Goal: Task Accomplishment & Management: Complete application form

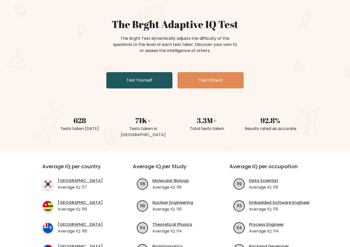
scroll to position [25, 0]
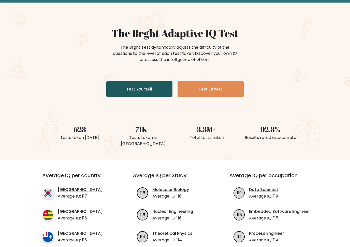
click at [148, 94] on link "Test Yourself" at bounding box center [139, 89] width 66 height 16
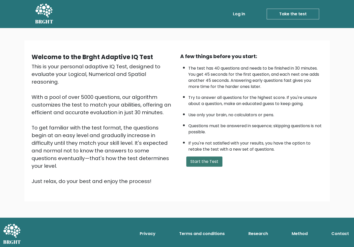
click at [193, 161] on button "Start the Test" at bounding box center [204, 161] width 36 height 10
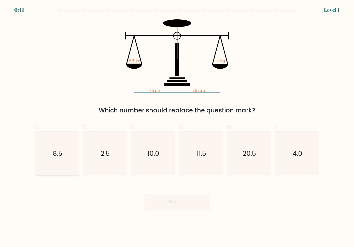
click at [56, 149] on text "8.5" at bounding box center [58, 153] width 10 height 9
click at [177, 127] on input "a. 8.5" at bounding box center [177, 124] width 0 height 3
radio input "true"
click at [173, 204] on button "Next" at bounding box center [177, 201] width 66 height 16
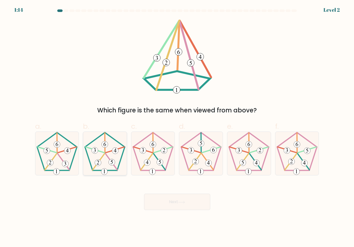
click at [103, 166] on icon at bounding box center [104, 153] width 43 height 43
click at [177, 127] on input "b." at bounding box center [177, 124] width 0 height 3
radio input "true"
click at [165, 203] on button "Next" at bounding box center [177, 201] width 66 height 16
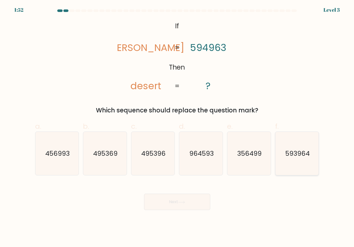
click at [292, 161] on icon "593964" at bounding box center [296, 153] width 43 height 43
click at [177, 127] on input "f. 593964" at bounding box center [177, 124] width 0 height 3
radio input "true"
click at [187, 203] on button "Next" at bounding box center [177, 201] width 66 height 16
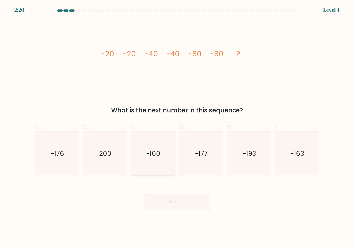
click at [157, 162] on icon "-160" at bounding box center [152, 153] width 43 height 43
click at [177, 127] on input "c. -160" at bounding box center [177, 124] width 0 height 3
radio input "true"
click at [163, 199] on button "Next" at bounding box center [177, 201] width 66 height 16
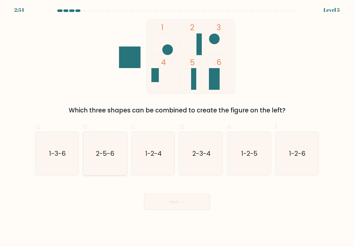
click at [109, 165] on icon "2-5-6" at bounding box center [104, 153] width 43 height 43
click at [177, 127] on input "b. 2-5-6" at bounding box center [177, 124] width 0 height 3
radio input "true"
click at [172, 201] on button "Next" at bounding box center [177, 201] width 66 height 16
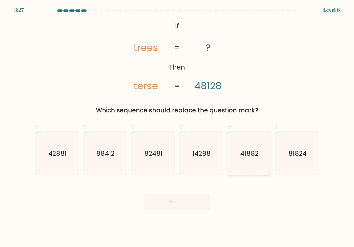
click at [239, 150] on icon "41882" at bounding box center [248, 153] width 43 height 43
click at [177, 127] on input "e. 41882" at bounding box center [177, 124] width 0 height 3
radio input "true"
click at [177, 199] on button "Next" at bounding box center [177, 201] width 66 height 16
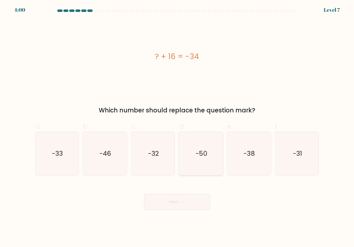
click at [198, 149] on text "-50" at bounding box center [202, 153] width 12 height 9
click at [177, 127] on input "d. -50" at bounding box center [177, 124] width 0 height 3
radio input "true"
click at [107, 161] on icon "-46" at bounding box center [104, 153] width 43 height 43
click at [177, 127] on input "b. -46" at bounding box center [177, 124] width 0 height 3
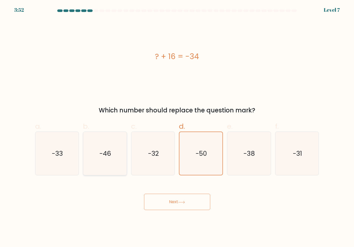
radio input "true"
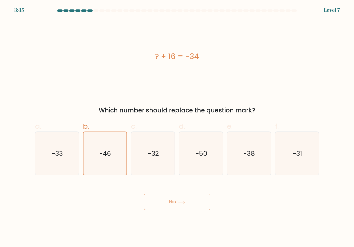
click at [178, 204] on button "Next" at bounding box center [177, 201] width 66 height 16
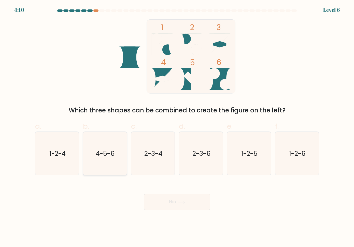
click at [111, 162] on icon "4-5-6" at bounding box center [104, 153] width 43 height 43
click at [177, 127] on input "b. 4-5-6" at bounding box center [177, 124] width 0 height 3
radio input "true"
click at [181, 205] on button "Next" at bounding box center [177, 201] width 66 height 16
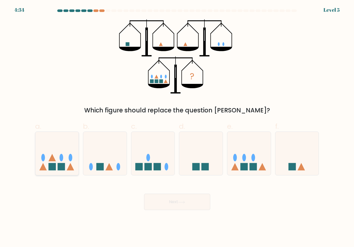
click at [58, 166] on rect at bounding box center [61, 166] width 7 height 7
click at [177, 127] on input "a." at bounding box center [177, 124] width 0 height 3
radio input "true"
click at [185, 202] on icon at bounding box center [181, 202] width 7 height 3
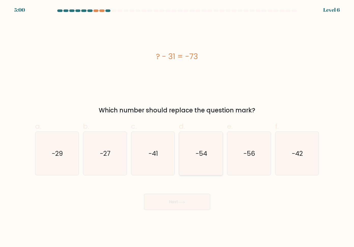
click at [207, 153] on icon "-54" at bounding box center [200, 153] width 43 height 43
click at [177, 127] on input "d. -54" at bounding box center [177, 124] width 0 height 3
radio input "true"
click at [257, 161] on icon "-56" at bounding box center [248, 153] width 43 height 43
click at [177, 127] on input "e. -56" at bounding box center [177, 124] width 0 height 3
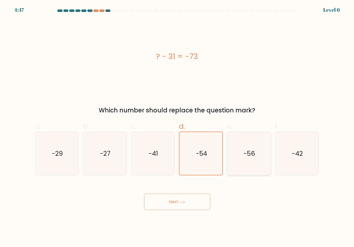
radio input "true"
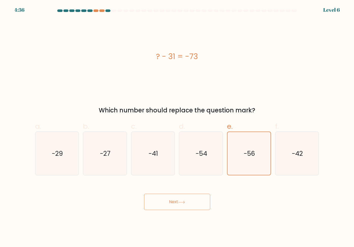
click at [176, 199] on button "Next" at bounding box center [177, 201] width 66 height 16
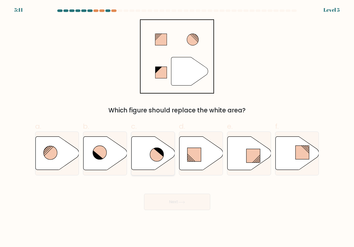
click at [150, 155] on icon at bounding box center [157, 155] width 14 height 14
click at [177, 127] on input "c." at bounding box center [177, 124] width 0 height 3
radio input "true"
click at [169, 206] on button "Next" at bounding box center [177, 201] width 66 height 16
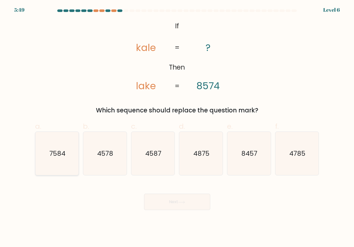
click at [65, 161] on icon "7584" at bounding box center [56, 153] width 43 height 43
click at [177, 127] on input "a. 7584" at bounding box center [177, 124] width 0 height 3
radio input "true"
click at [185, 201] on icon at bounding box center [181, 202] width 6 height 2
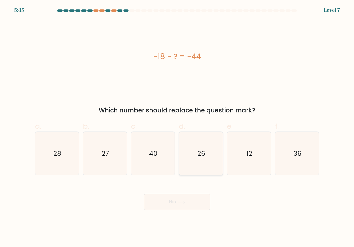
click at [201, 158] on icon "26" at bounding box center [200, 153] width 43 height 43
click at [177, 127] on input "d. 26" at bounding box center [177, 124] width 0 height 3
radio input "true"
click at [182, 200] on button "Next" at bounding box center [177, 201] width 66 height 16
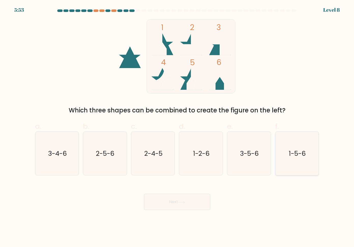
click at [285, 161] on icon "1-5-6" at bounding box center [296, 153] width 43 height 43
click at [177, 127] on input "f. 1-5-6" at bounding box center [177, 124] width 0 height 3
radio input "true"
click at [182, 206] on button "Next" at bounding box center [177, 201] width 66 height 16
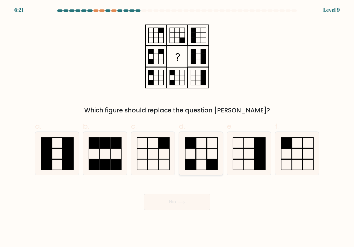
click at [209, 163] on rect at bounding box center [212, 164] width 10 height 11
click at [177, 127] on input "d." at bounding box center [177, 124] width 0 height 3
radio input "true"
click at [186, 204] on button "Next" at bounding box center [177, 201] width 66 height 16
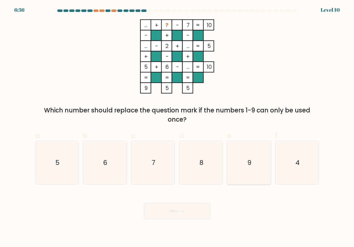
click at [259, 171] on icon "9" at bounding box center [248, 162] width 43 height 43
click at [177, 127] on input "e. 9" at bounding box center [177, 124] width 0 height 3
radio input "true"
click at [253, 172] on icon "9" at bounding box center [249, 162] width 43 height 43
click at [177, 127] on input "e. 9" at bounding box center [177, 124] width 0 height 3
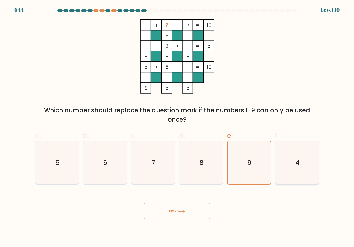
click at [298, 167] on text "4" at bounding box center [298, 162] width 4 height 9
click at [177, 127] on input "f. 4" at bounding box center [177, 124] width 0 height 3
radio input "true"
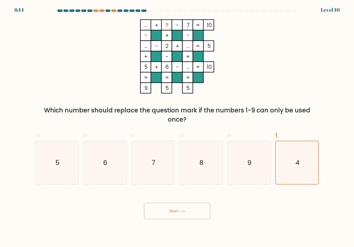
click at [181, 215] on button "Next" at bounding box center [177, 211] width 66 height 16
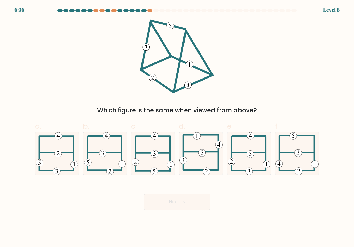
drag, startPoint x: 208, startPoint y: 158, endPoint x: 196, endPoint y: 191, distance: 35.4
click at [208, 161] on icon at bounding box center [200, 153] width 43 height 43
click at [177, 127] on input "d." at bounding box center [177, 124] width 0 height 3
radio input "true"
click at [193, 201] on button "Next" at bounding box center [177, 201] width 66 height 16
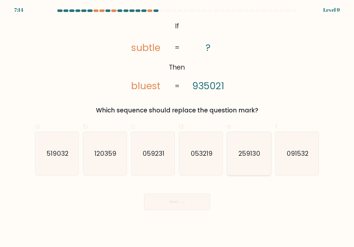
click at [246, 154] on text "259130" at bounding box center [250, 153] width 22 height 9
click at [177, 127] on input "e. 259130" at bounding box center [177, 124] width 0 height 3
radio input "true"
click at [186, 195] on button "Next" at bounding box center [177, 201] width 66 height 16
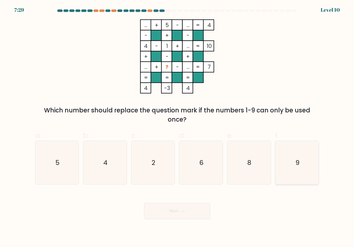
click at [313, 150] on icon "9" at bounding box center [296, 162] width 43 height 43
click at [177, 127] on input "f. 9" at bounding box center [177, 124] width 0 height 3
radio input "true"
click at [190, 212] on button "Next" at bounding box center [177, 211] width 66 height 16
click at [191, 211] on button "Next" at bounding box center [177, 211] width 66 height 16
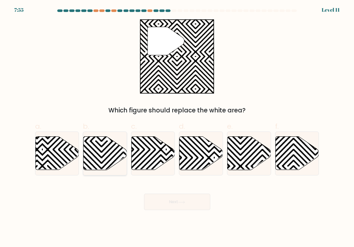
click at [105, 152] on icon at bounding box center [106, 152] width 44 height 33
click at [177, 127] on input "b." at bounding box center [177, 124] width 0 height 3
radio input "true"
click at [250, 160] on icon at bounding box center [250, 152] width 44 height 33
click at [177, 127] on input "e." at bounding box center [177, 124] width 0 height 3
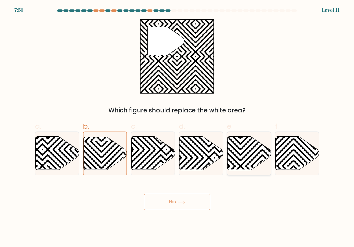
radio input "true"
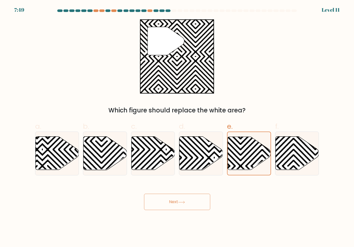
click at [187, 204] on button "Next" at bounding box center [177, 201] width 66 height 16
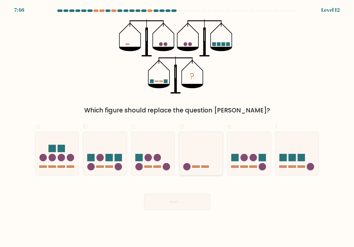
click at [186, 168] on circle at bounding box center [186, 166] width 7 height 7
click at [177, 127] on input "d." at bounding box center [177, 124] width 0 height 3
radio input "true"
click at [188, 197] on button "Next" at bounding box center [177, 201] width 66 height 16
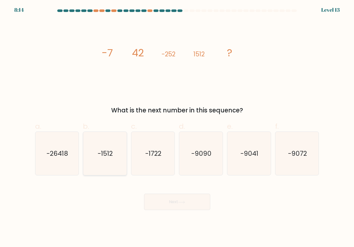
click at [122, 155] on icon "-1512" at bounding box center [104, 153] width 43 height 43
click at [177, 127] on input "b. -1512" at bounding box center [177, 124] width 0 height 3
radio input "true"
click at [185, 203] on icon at bounding box center [181, 202] width 7 height 3
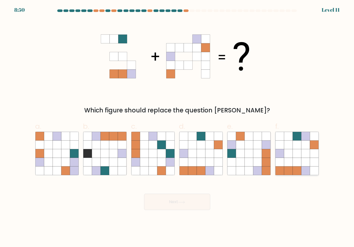
click at [310, 140] on icon at bounding box center [314, 136] width 9 height 9
click at [177, 127] on input "f." at bounding box center [177, 124] width 0 height 3
radio input "true"
click at [177, 207] on button "Next" at bounding box center [177, 201] width 66 height 16
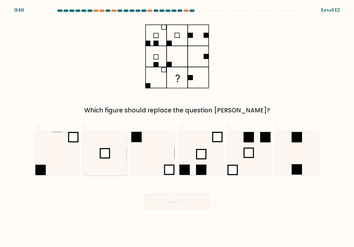
click at [117, 159] on icon at bounding box center [104, 153] width 43 height 43
click at [177, 127] on input "b." at bounding box center [177, 124] width 0 height 3
radio input "true"
click at [196, 201] on button "Next" at bounding box center [177, 201] width 66 height 16
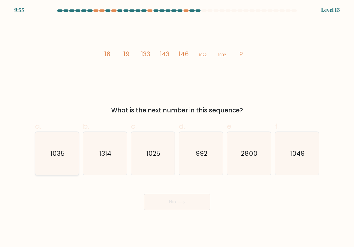
click at [41, 154] on icon "1035" at bounding box center [56, 153] width 43 height 43
click at [177, 127] on input "a. 1035" at bounding box center [177, 124] width 0 height 3
radio input "true"
click at [175, 200] on button "Next" at bounding box center [177, 201] width 66 height 16
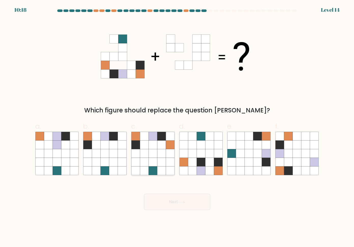
click at [165, 151] on icon at bounding box center [161, 153] width 9 height 9
click at [177, 127] on input "c." at bounding box center [177, 124] width 0 height 3
radio input "true"
click at [184, 201] on icon at bounding box center [181, 202] width 7 height 3
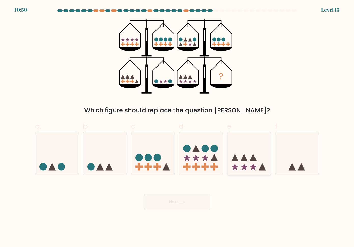
click at [256, 162] on icon at bounding box center [249, 153] width 44 height 36
click at [177, 127] on input "e." at bounding box center [177, 124] width 0 height 3
radio input "true"
drag, startPoint x: 191, startPoint y: 194, endPoint x: 188, endPoint y: 196, distance: 3.3
click at [191, 194] on button "Next" at bounding box center [177, 201] width 66 height 16
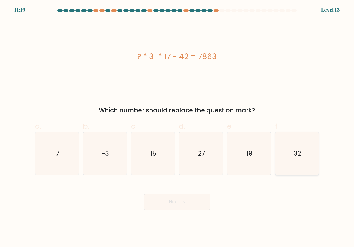
click at [292, 151] on icon "32" at bounding box center [296, 153] width 43 height 43
click at [177, 127] on input "f. 32" at bounding box center [177, 124] width 0 height 3
radio input "true"
click at [181, 203] on icon at bounding box center [181, 202] width 7 height 3
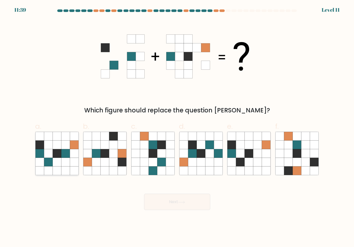
click at [37, 153] on icon at bounding box center [39, 153] width 9 height 9
click at [177, 127] on input "a." at bounding box center [177, 124] width 0 height 3
radio input "true"
click at [179, 206] on button "Next" at bounding box center [177, 201] width 66 height 16
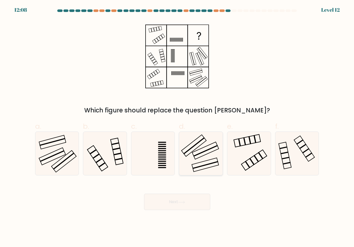
click at [204, 160] on icon at bounding box center [200, 153] width 43 height 43
click at [177, 127] on input "d." at bounding box center [177, 124] width 0 height 3
radio input "true"
click at [190, 202] on button "Next" at bounding box center [177, 201] width 66 height 16
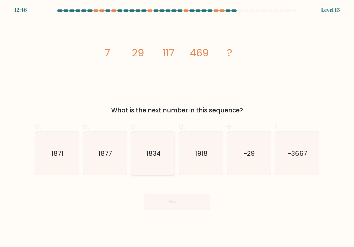
click at [146, 159] on icon "1834" at bounding box center [152, 153] width 43 height 43
click at [177, 127] on input "c. 1834" at bounding box center [177, 124] width 0 height 3
radio input "true"
click at [175, 198] on button "Next" at bounding box center [177, 201] width 66 height 16
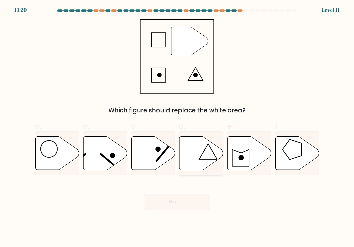
drag, startPoint x: 206, startPoint y: 151, endPoint x: 199, endPoint y: 163, distance: 13.8
click at [206, 151] on icon at bounding box center [201, 152] width 44 height 33
click at [177, 127] on input "d." at bounding box center [177, 124] width 0 height 3
radio input "true"
click at [188, 197] on button "Next" at bounding box center [177, 201] width 66 height 16
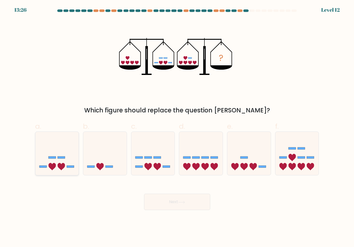
drag, startPoint x: 62, startPoint y: 170, endPoint x: 62, endPoint y: 173, distance: 3.6
click at [61, 170] on icon at bounding box center [61, 166] width 7 height 7
click at [177, 127] on input "a." at bounding box center [177, 124] width 0 height 3
radio input "true"
click at [162, 166] on icon at bounding box center [153, 153] width 44 height 36
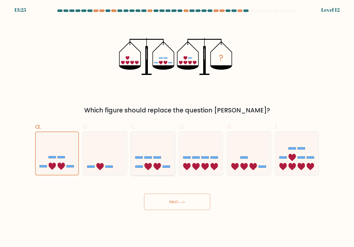
click at [177, 127] on input "c." at bounding box center [177, 124] width 0 height 3
radio input "true"
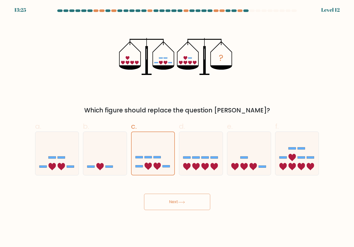
click at [174, 202] on button "Next" at bounding box center [177, 201] width 66 height 16
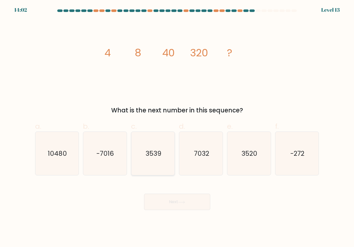
click at [153, 163] on icon "3539" at bounding box center [152, 153] width 43 height 43
click at [177, 127] on input "c. 3539" at bounding box center [177, 124] width 0 height 3
radio input "true"
click at [167, 204] on button "Next" at bounding box center [177, 201] width 66 height 16
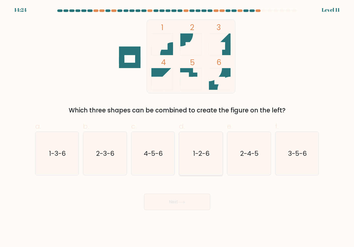
click at [207, 158] on text "1-2-6" at bounding box center [201, 153] width 17 height 9
click at [177, 127] on input "d. 1-2-6" at bounding box center [177, 124] width 0 height 3
radio input "true"
click at [182, 198] on button "Next" at bounding box center [177, 201] width 66 height 16
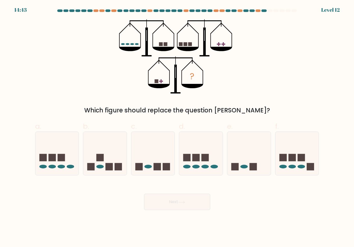
click at [160, 82] on icon "?" at bounding box center [177, 56] width 116 height 74
click at [247, 166] on ellipse at bounding box center [244, 166] width 7 height 4
click at [177, 127] on input "e." at bounding box center [177, 124] width 0 height 3
radio input "true"
click at [192, 201] on button "Next" at bounding box center [177, 201] width 66 height 16
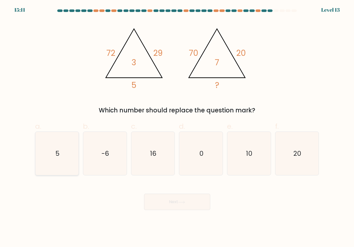
drag, startPoint x: 67, startPoint y: 154, endPoint x: 170, endPoint y: 200, distance: 112.8
click at [68, 154] on icon "5" at bounding box center [56, 153] width 43 height 43
click at [177, 127] on input "a. 5" at bounding box center [177, 124] width 0 height 3
radio input "true"
click at [178, 203] on button "Next" at bounding box center [177, 201] width 66 height 16
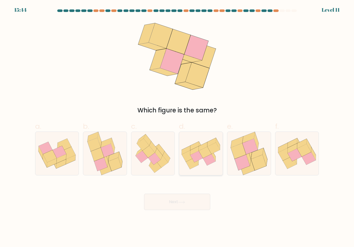
click at [206, 162] on icon at bounding box center [209, 159] width 12 height 11
click at [177, 127] on input "d." at bounding box center [177, 124] width 0 height 3
radio input "true"
click at [106, 163] on icon at bounding box center [100, 163] width 13 height 13
click at [177, 127] on input "b." at bounding box center [177, 124] width 0 height 3
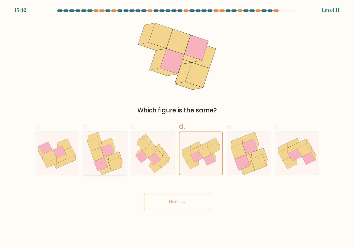
radio input "true"
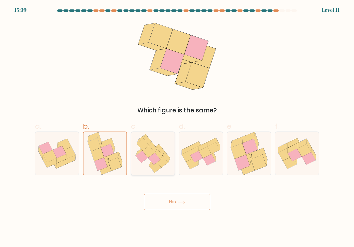
click at [159, 169] on icon at bounding box center [155, 167] width 12 height 12
click at [177, 127] on input "c." at bounding box center [177, 124] width 0 height 3
radio input "true"
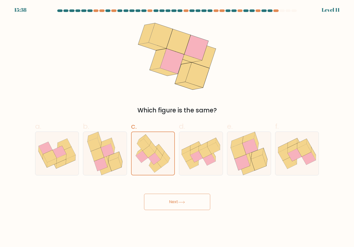
drag, startPoint x: 165, startPoint y: 191, endPoint x: 167, endPoint y: 198, distance: 7.2
click at [165, 191] on div "Next" at bounding box center [177, 195] width 290 height 29
click at [168, 199] on button "Next" at bounding box center [177, 201] width 66 height 16
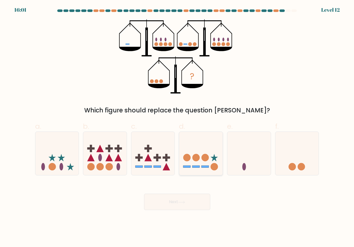
click at [192, 157] on icon at bounding box center [201, 153] width 44 height 36
click at [177, 127] on input "d." at bounding box center [177, 124] width 0 height 3
radio input "true"
click at [185, 205] on button "Next" at bounding box center [177, 201] width 66 height 16
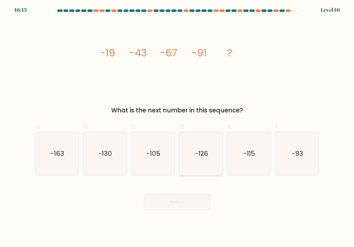
click at [201, 161] on icon "-126" at bounding box center [200, 153] width 43 height 43
click at [177, 127] on input "d. -126" at bounding box center [177, 124] width 0 height 3
radio input "true"
click at [158, 161] on icon "-105" at bounding box center [152, 153] width 43 height 43
click at [177, 127] on input "c. -105" at bounding box center [177, 124] width 0 height 3
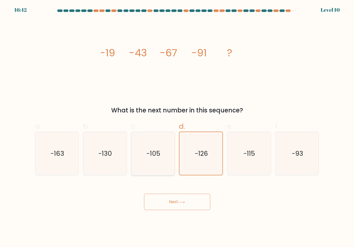
radio input "true"
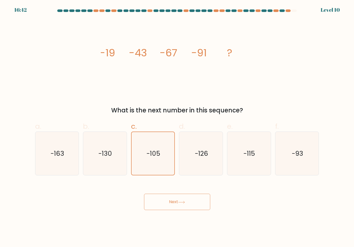
click at [168, 204] on button "Next" at bounding box center [177, 201] width 66 height 16
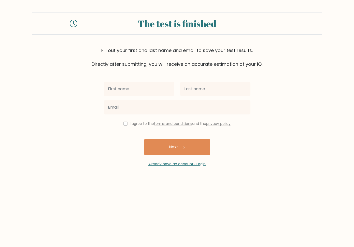
click at [148, 91] on input "text" at bounding box center [139, 89] width 70 height 14
type input "mari"
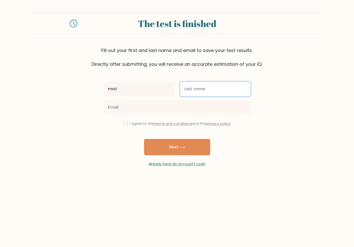
click at [187, 89] on input "text" at bounding box center [215, 89] width 70 height 14
type input "zel"
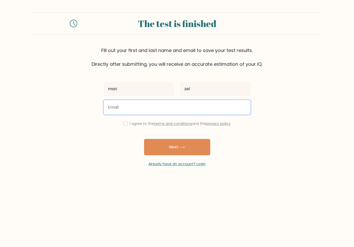
click at [195, 114] on input "email" at bounding box center [177, 107] width 147 height 14
type input "mallowmarshie489@gmail.com"
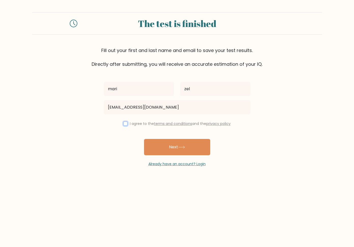
click at [123, 122] on input "checkbox" at bounding box center [125, 123] width 4 height 4
checkbox input "true"
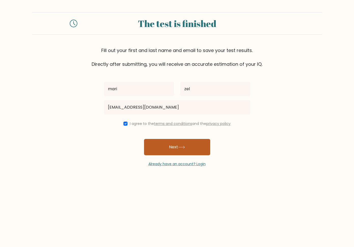
click at [168, 139] on button "Next" at bounding box center [177, 147] width 66 height 16
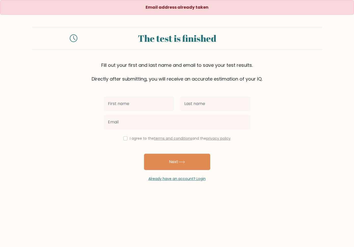
click at [140, 103] on input "text" at bounding box center [139, 103] width 70 height 14
type input "mari"
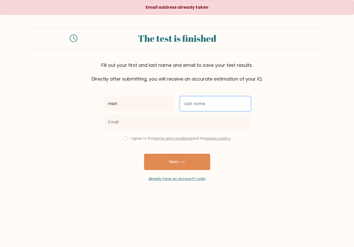
click at [200, 107] on input "text" at bounding box center [215, 103] width 70 height 14
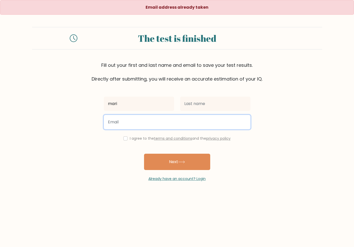
click at [190, 118] on input "email" at bounding box center [177, 122] width 147 height 14
type input "[EMAIL_ADDRESS][DOMAIN_NAME]"
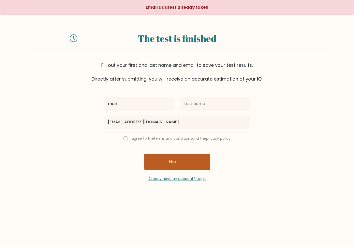
drag, startPoint x: 186, startPoint y: 129, endPoint x: 174, endPoint y: 167, distance: 40.1
click at [174, 167] on button "Next" at bounding box center [177, 162] width 66 height 16
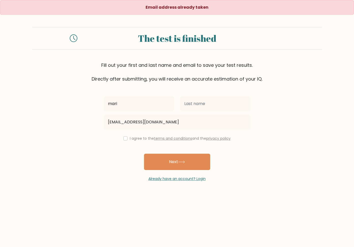
click at [131, 143] on div "mari [EMAIL_ADDRESS][DOMAIN_NAME] I agree to the terms and conditions and the p…" at bounding box center [177, 131] width 153 height 99
click at [216, 90] on div "mari [EMAIL_ADDRESS][DOMAIN_NAME] I agree to the terms and conditions and the p…" at bounding box center [177, 131] width 153 height 99
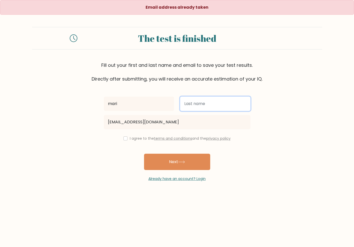
click at [211, 103] on input "text" at bounding box center [215, 103] width 70 height 14
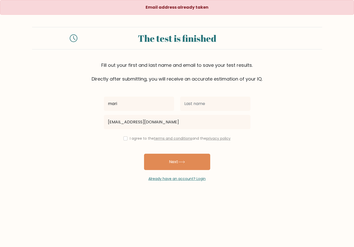
click at [130, 138] on label "I agree to the terms and conditions and the privacy policy" at bounding box center [180, 138] width 101 height 5
click at [123, 138] on input "checkbox" at bounding box center [125, 138] width 4 height 4
checkbox input "true"
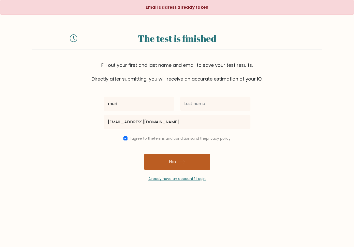
click at [174, 157] on button "Next" at bounding box center [177, 162] width 66 height 16
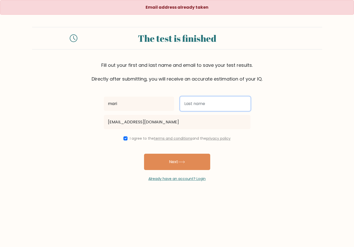
click at [211, 106] on input "text" at bounding box center [215, 103] width 70 height 14
type input "zel"
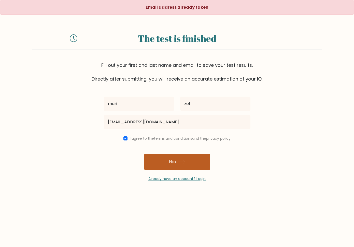
click at [179, 159] on button "Next" at bounding box center [177, 162] width 66 height 16
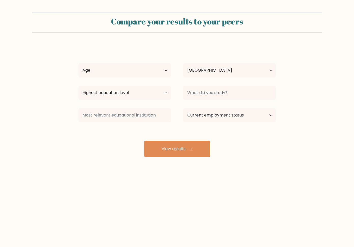
select select "ZA"
click at [126, 74] on select "Age Under 18 years old 18-24 years old 25-34 years old 35-44 years old 45-54 ye…" at bounding box center [124, 70] width 93 height 14
click at [78, 63] on select "Age Under 18 years old 18-24 years old 25-34 years old 35-44 years old 45-54 ye…" at bounding box center [124, 70] width 93 height 14
drag, startPoint x: 128, startPoint y: 69, endPoint x: 127, endPoint y: 73, distance: 3.8
click at [128, 69] on select "Age Under 18 years old 18-24 years old 25-34 years old 35-44 years old 45-54 ye…" at bounding box center [124, 70] width 93 height 14
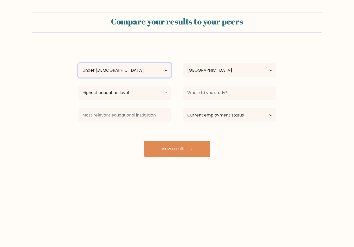
select select "18_24"
click at [78, 63] on select "Age Under 18 years old 18-24 years old 25-34 years old 35-44 years old 45-54 ye…" at bounding box center [124, 70] width 93 height 14
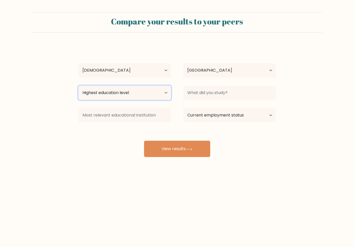
click at [156, 97] on select "Highest education level No schooling Primary Lower Secondary Upper Secondary Oc…" at bounding box center [124, 93] width 93 height 14
select select "occupation_specific"
click at [78, 86] on select "Highest education level No schooling Primary Lower Secondary Upper Secondary Oc…" at bounding box center [124, 93] width 93 height 14
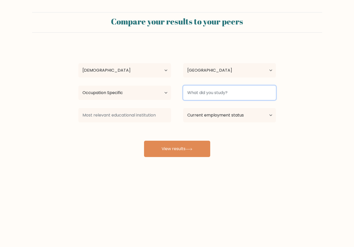
click at [224, 97] on input at bounding box center [229, 93] width 93 height 14
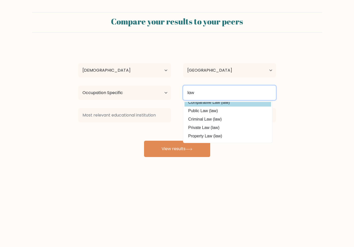
scroll to position [46, 0]
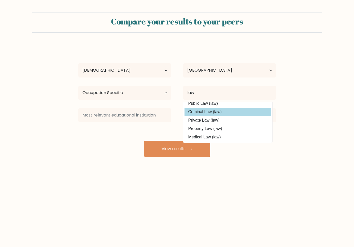
click at [243, 110] on option "Criminal Law (law)" at bounding box center [228, 112] width 87 height 8
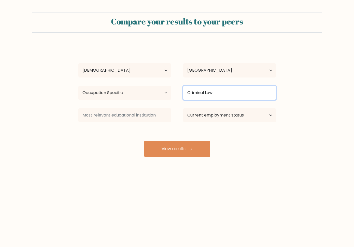
click at [228, 96] on input "Criminal Law" at bounding box center [229, 93] width 93 height 14
click at [205, 92] on input "Criminal Law" at bounding box center [229, 93] width 93 height 14
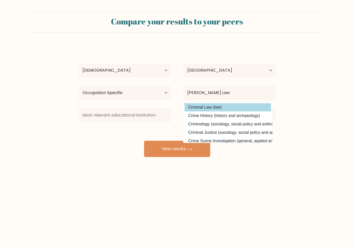
click at [241, 104] on option "Criminal Law (law)" at bounding box center [228, 107] width 87 height 8
type input "Criminal Law"
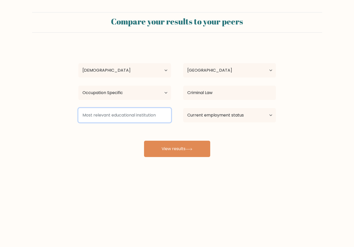
click at [151, 118] on input at bounding box center [124, 115] width 93 height 14
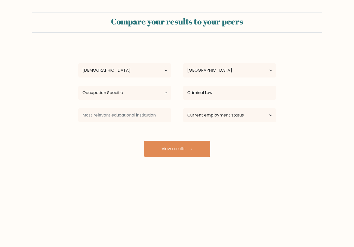
click at [236, 122] on div "Current employment status Employed Student Retired Other / prefer not to answer" at bounding box center [229, 115] width 105 height 18
click at [236, 114] on select "Current employment status Employed Student Retired Other / prefer not to answer" at bounding box center [229, 115] width 93 height 14
click at [160, 136] on div "mari zel Age Under 18 years old 18-24 years old 25-34 years old 35-44 years old…" at bounding box center [177, 101] width 204 height 112
click at [172, 148] on button "View results" at bounding box center [177, 149] width 66 height 16
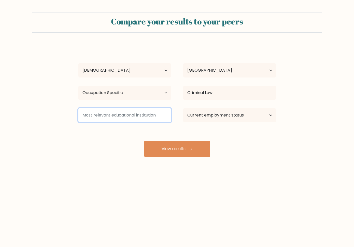
click at [151, 119] on input at bounding box center [124, 115] width 93 height 14
click at [148, 114] on input at bounding box center [124, 115] width 93 height 14
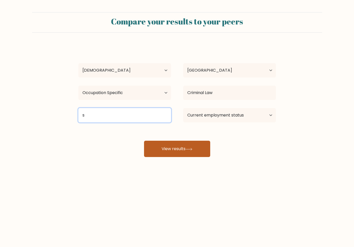
type input "s"
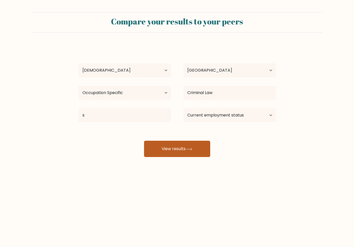
click at [180, 147] on button "View results" at bounding box center [177, 149] width 66 height 16
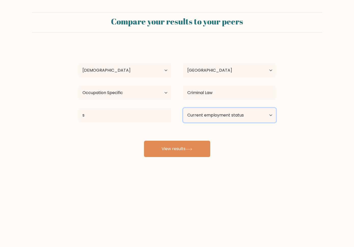
click at [238, 116] on select "Current employment status Employed Student Retired Other / prefer not to answer" at bounding box center [229, 115] width 93 height 14
select select "other"
click at [183, 108] on select "Current employment status Employed Student Retired Other / prefer not to answer" at bounding box center [229, 115] width 93 height 14
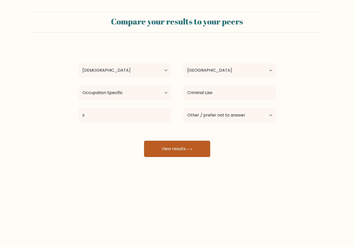
click at [191, 150] on icon at bounding box center [189, 149] width 7 height 3
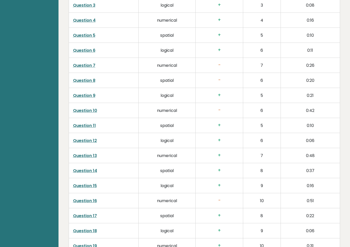
scroll to position [840, 0]
click at [92, 62] on link "Question 7" at bounding box center [84, 65] width 22 height 6
click at [88, 77] on link "Question 8" at bounding box center [84, 80] width 22 height 6
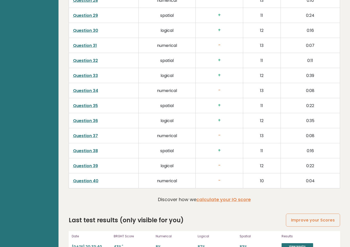
scroll to position [1228, 0]
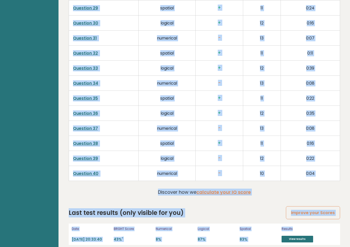
drag, startPoint x: 349, startPoint y: 216, endPoint x: 354, endPoint y: 88, distance: 127.6
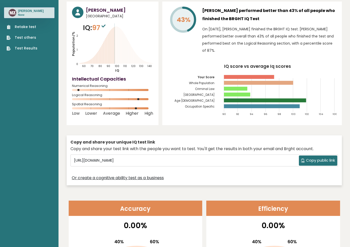
scroll to position [0, 0]
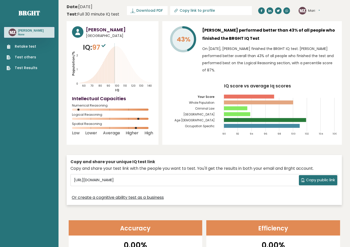
click at [319, 10] on button "Mari" at bounding box center [314, 10] width 12 height 5
click at [326, 40] on link "Logout" at bounding box center [322, 39] width 26 height 7
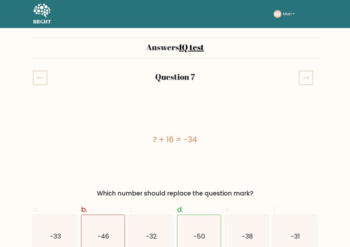
scroll to position [76, 0]
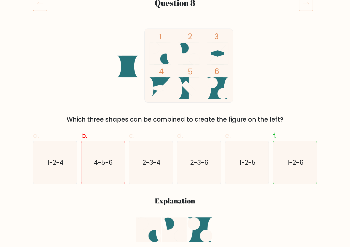
scroll to position [76, 0]
